Goal: Navigation & Orientation: Find specific page/section

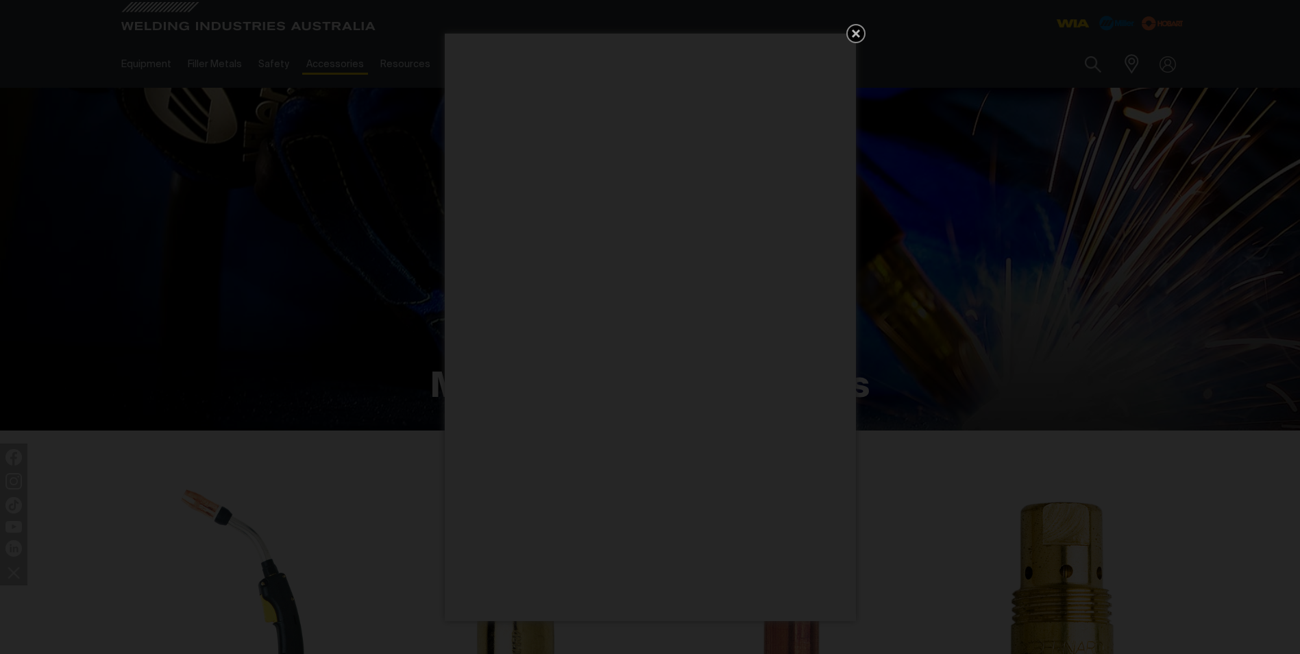
click at [853, 30] on icon "Get 5 WIA Welding Guides Free!" at bounding box center [856, 33] width 8 height 8
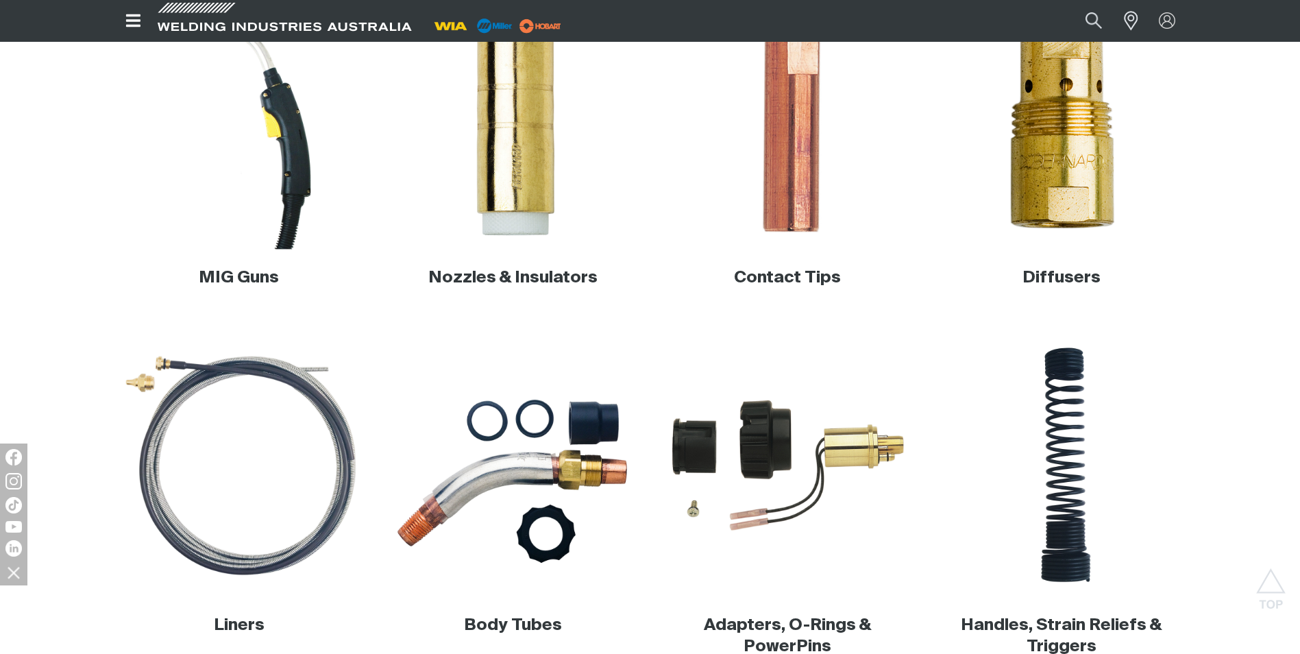
scroll to position [411, 0]
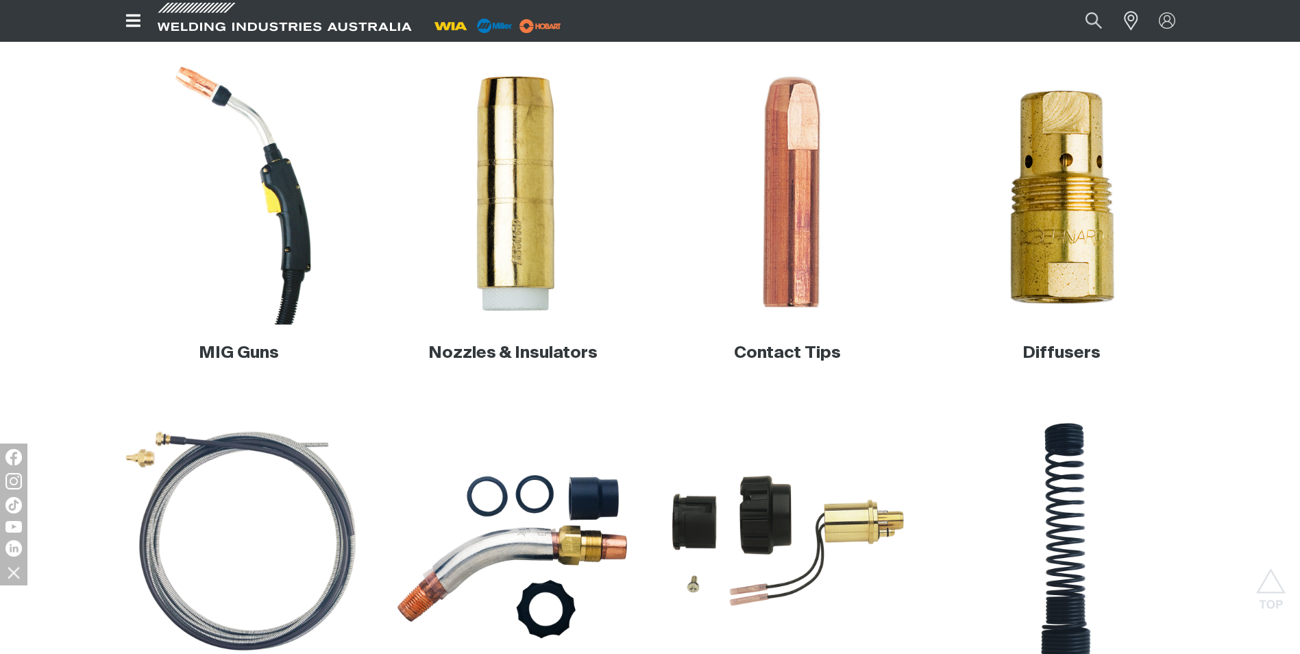
click at [293, 251] on img at bounding box center [239, 193] width 263 height 263
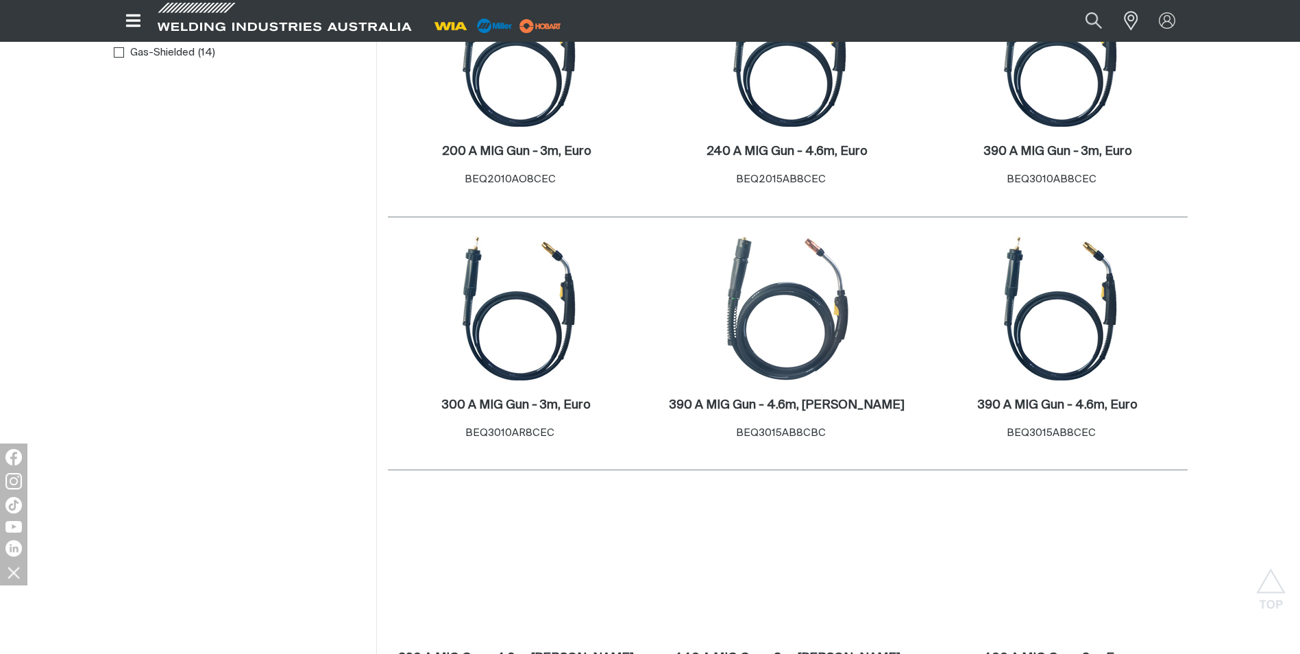
scroll to position [548, 0]
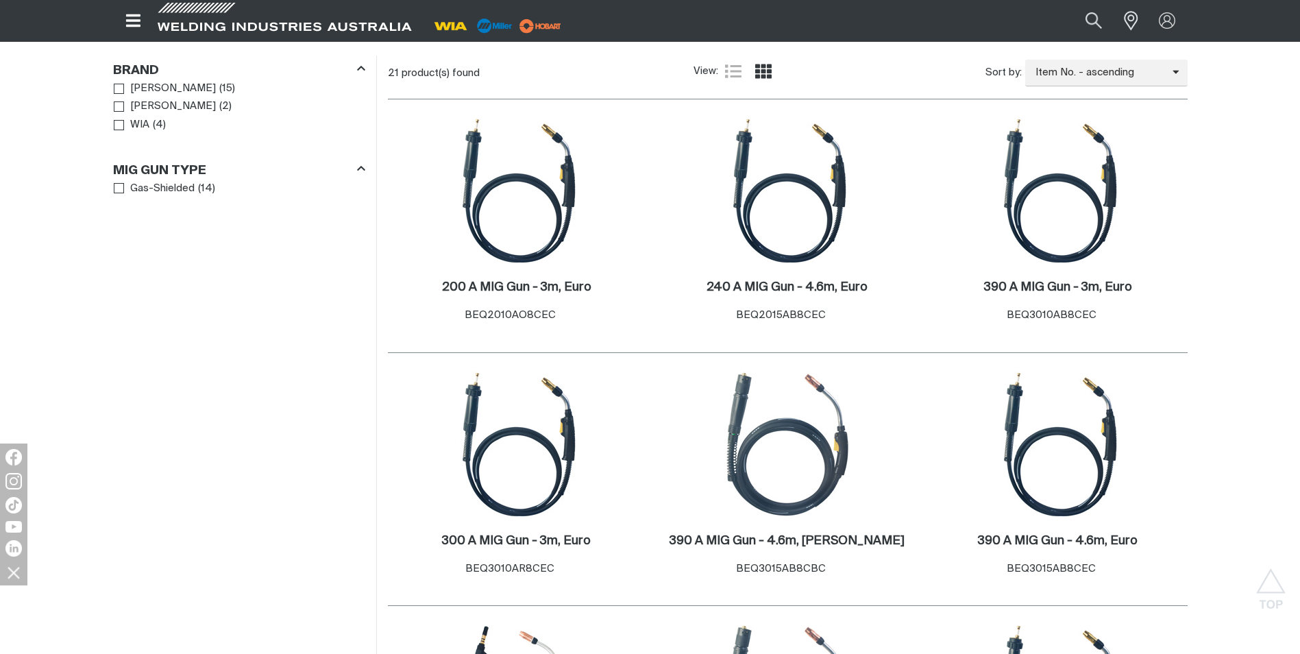
scroll to position [343, 0]
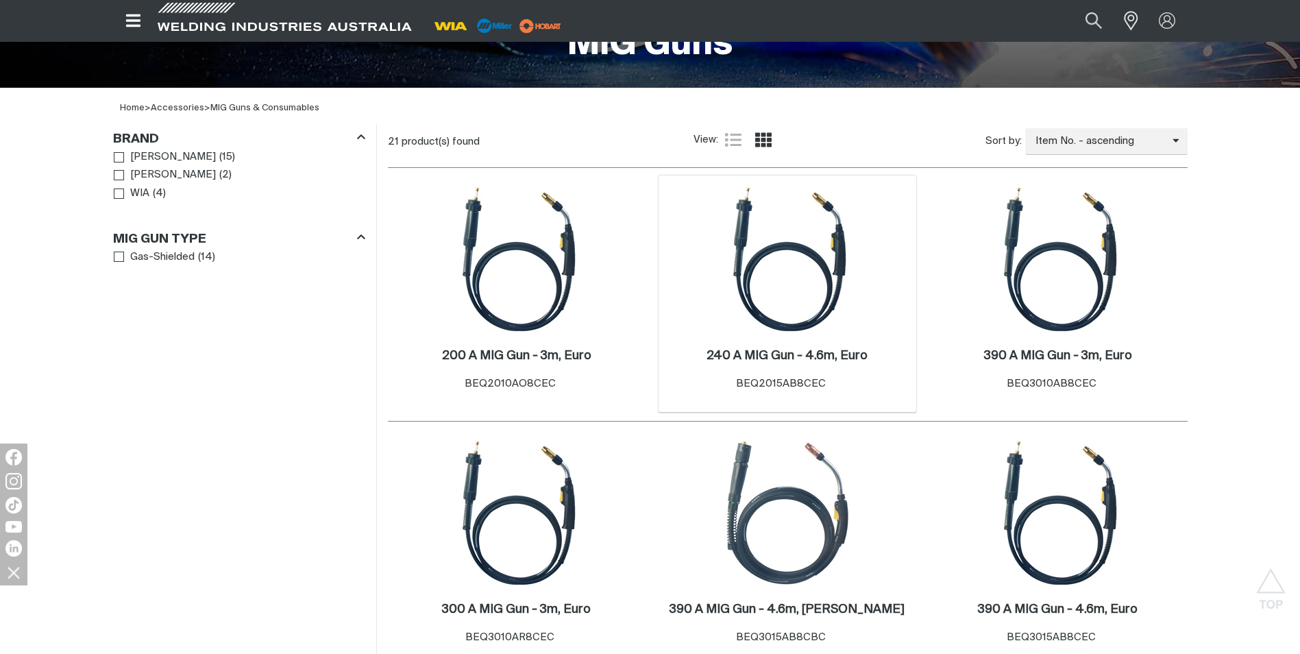
click at [803, 252] on img at bounding box center [787, 259] width 147 height 147
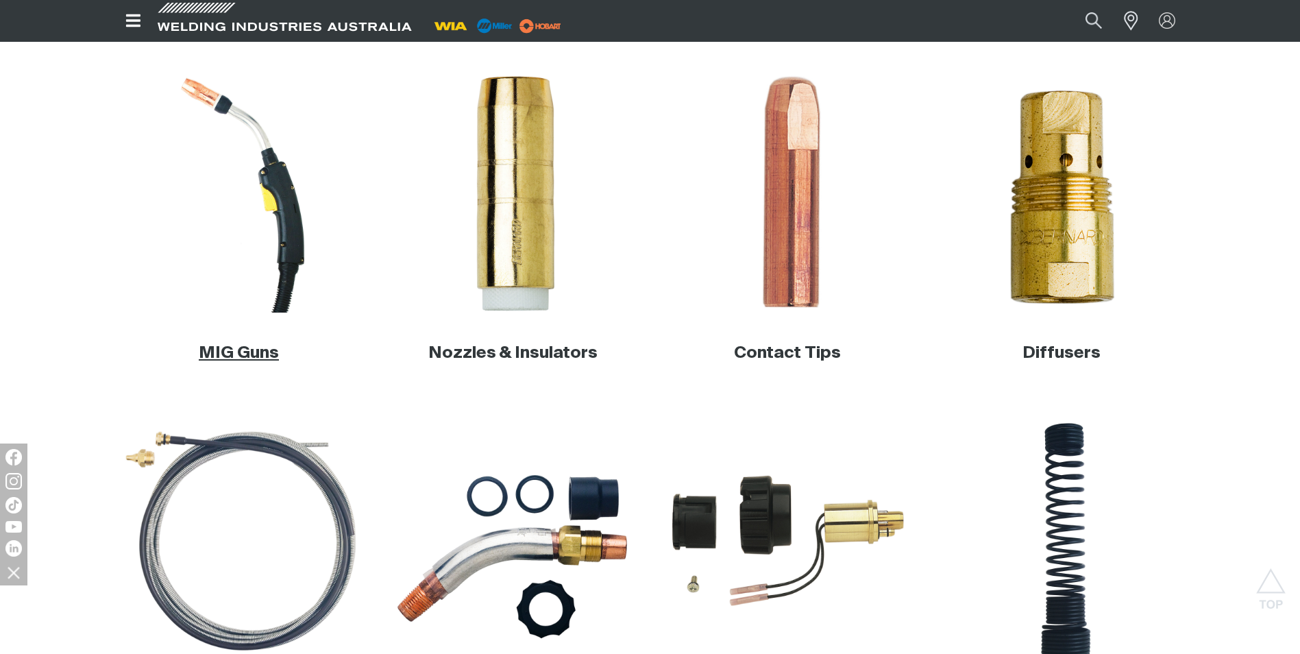
drag, startPoint x: 0, startPoint y: 0, endPoint x: 239, endPoint y: 351, distance: 424.7
click at [239, 351] on link "MIG Guns" at bounding box center [239, 353] width 80 height 16
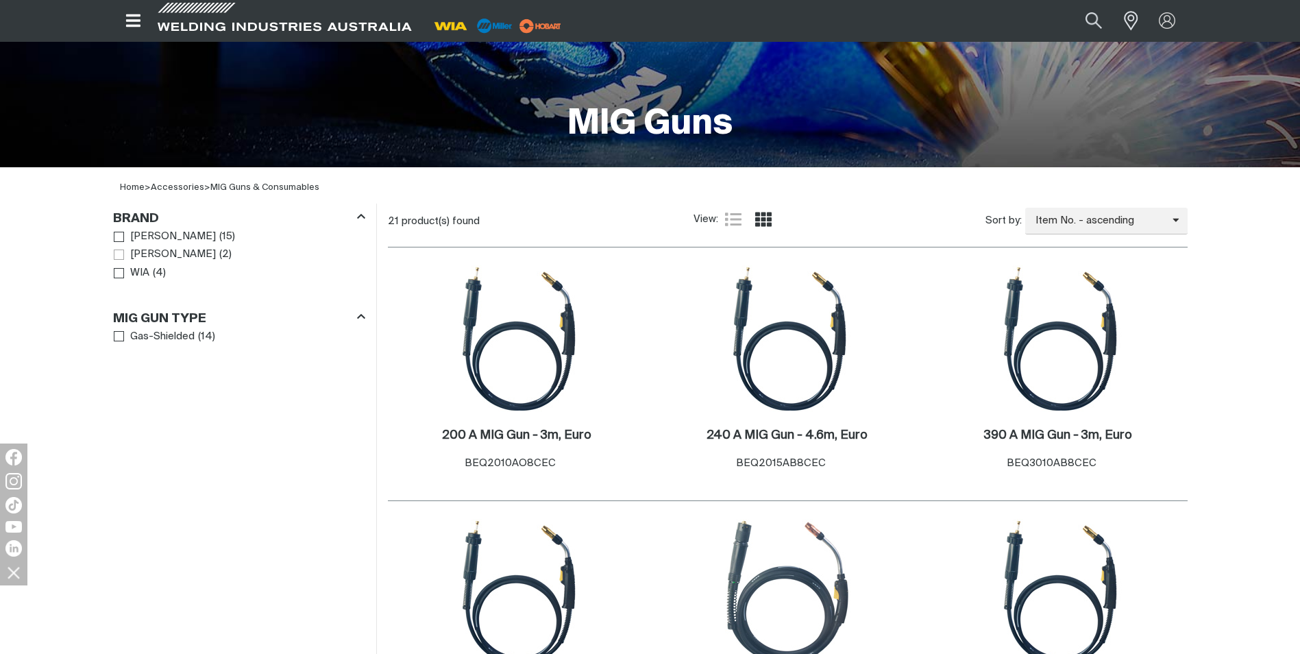
scroll to position [343, 0]
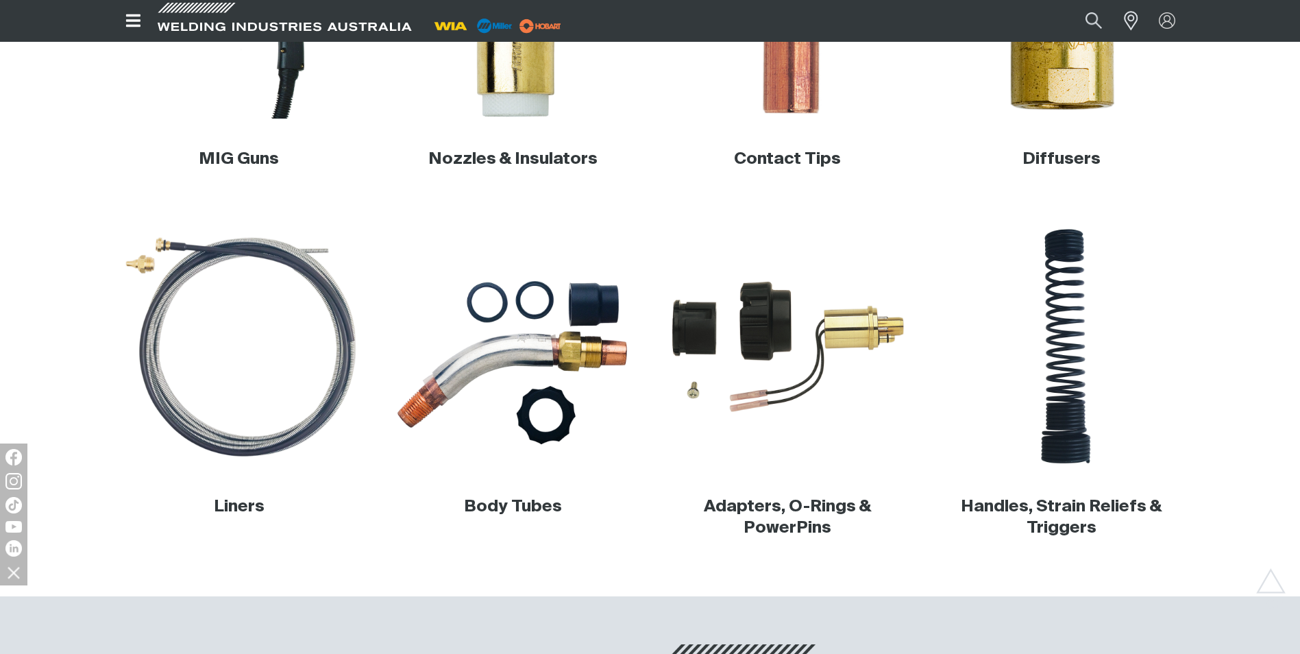
scroll to position [617, 0]
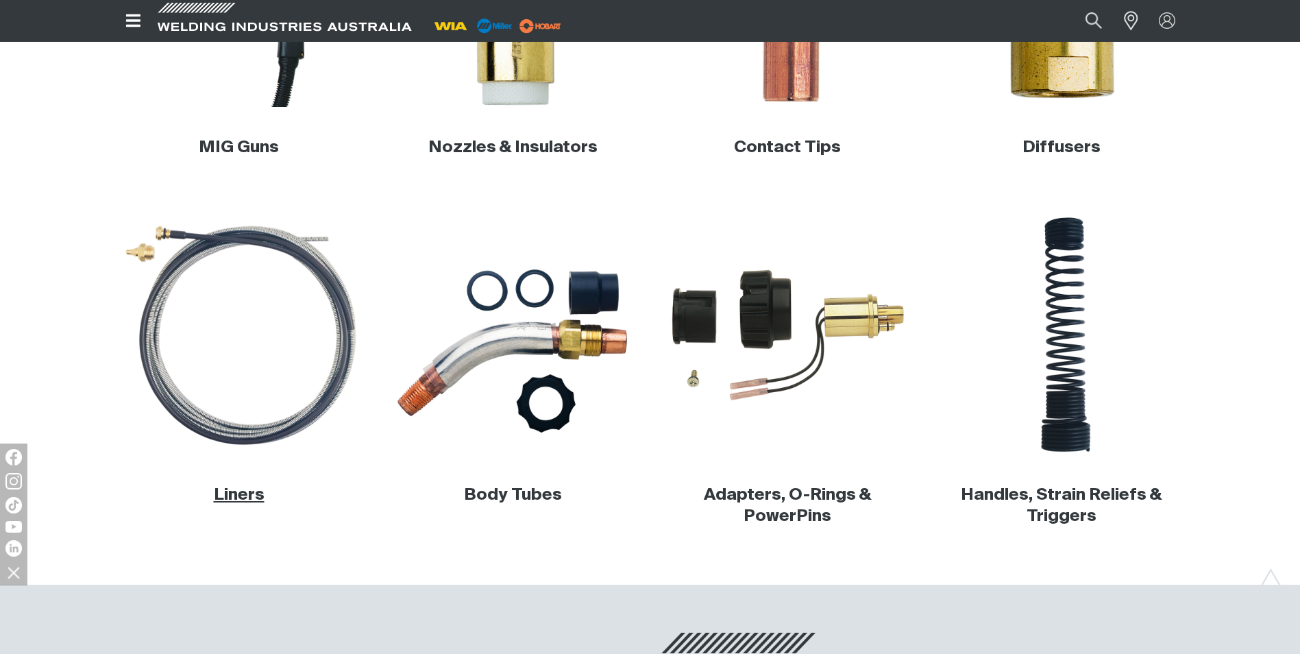
click at [241, 493] on link "Liners" at bounding box center [239, 495] width 51 height 16
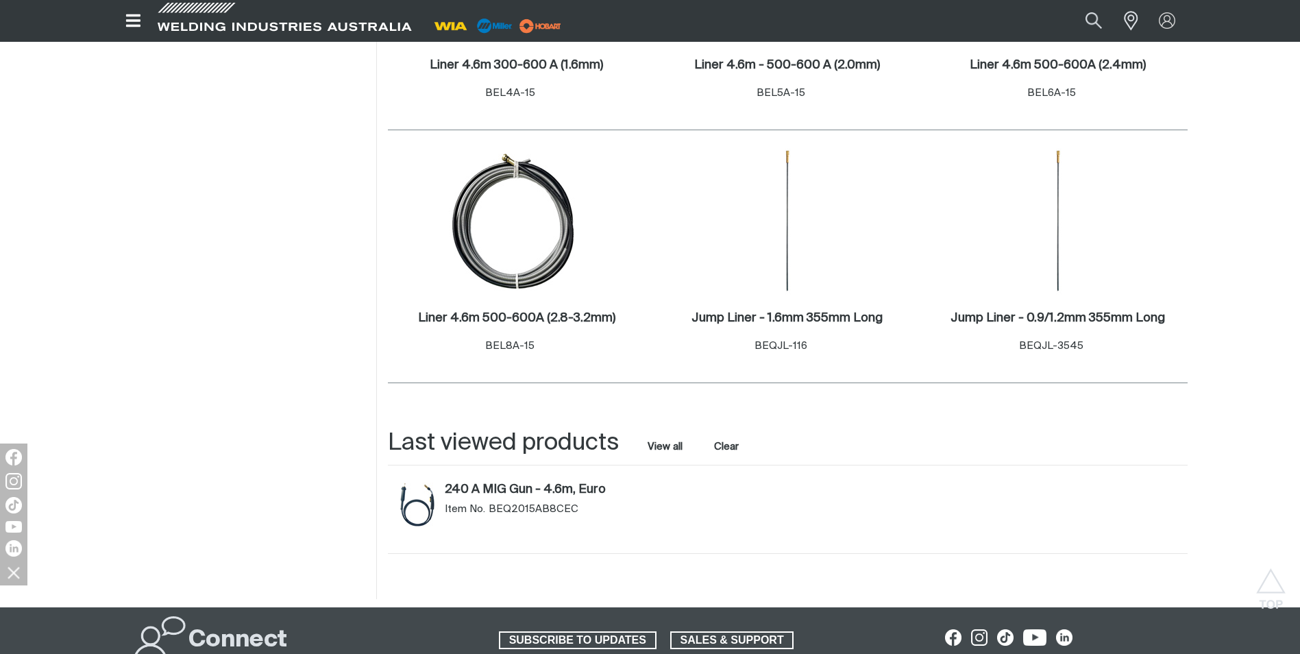
scroll to position [891, 0]
